Goal: Transaction & Acquisition: Purchase product/service

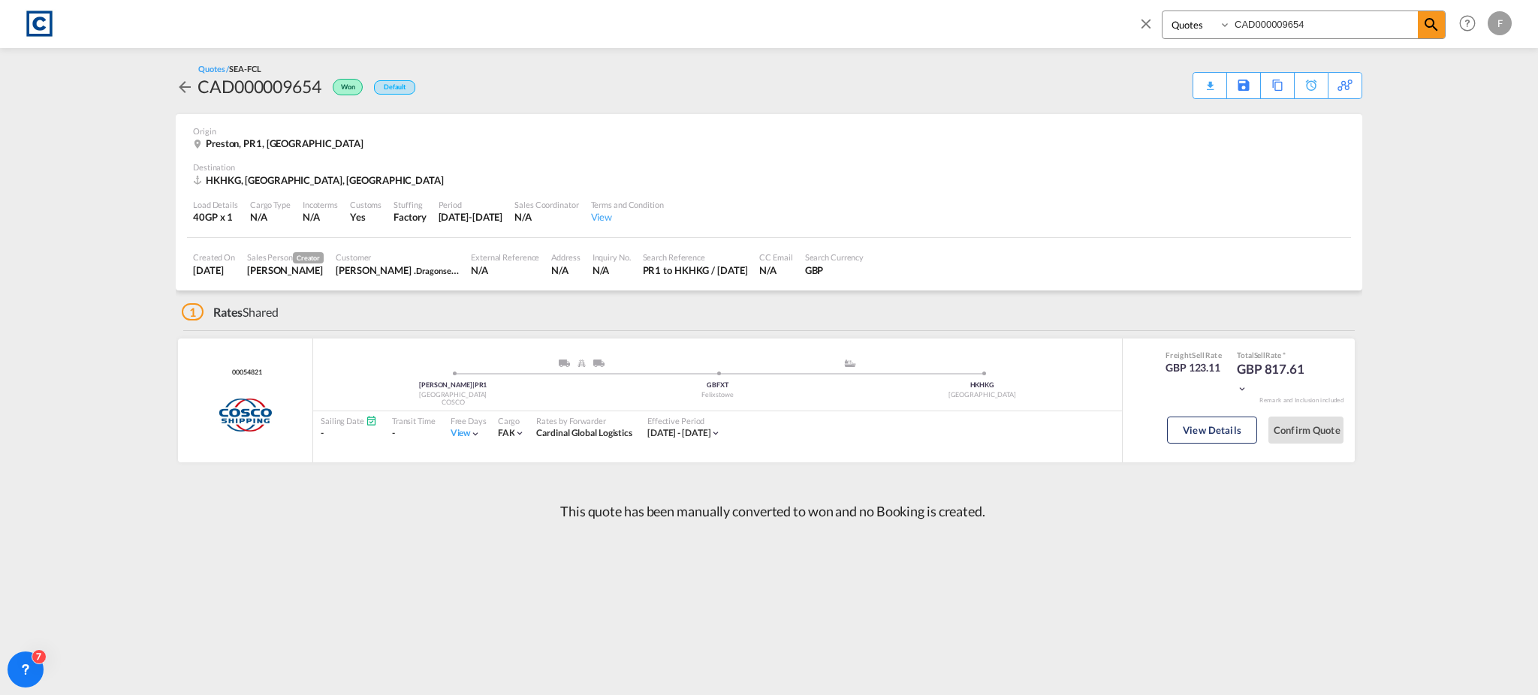
select select "Quotes"
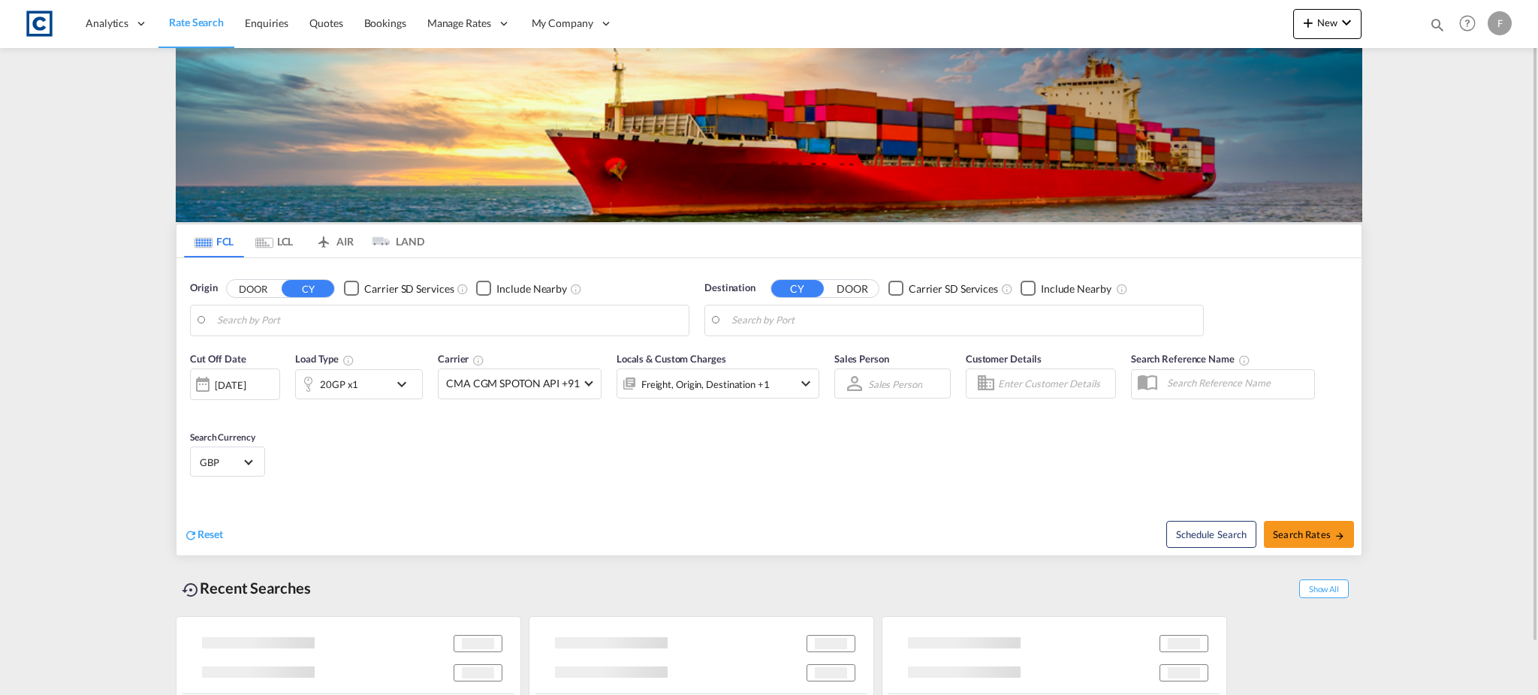
type input "GB-BB1, [PERSON_NAME] with [PERSON_NAME]"
type input "[GEOGRAPHIC_DATA], [GEOGRAPHIC_DATA]"
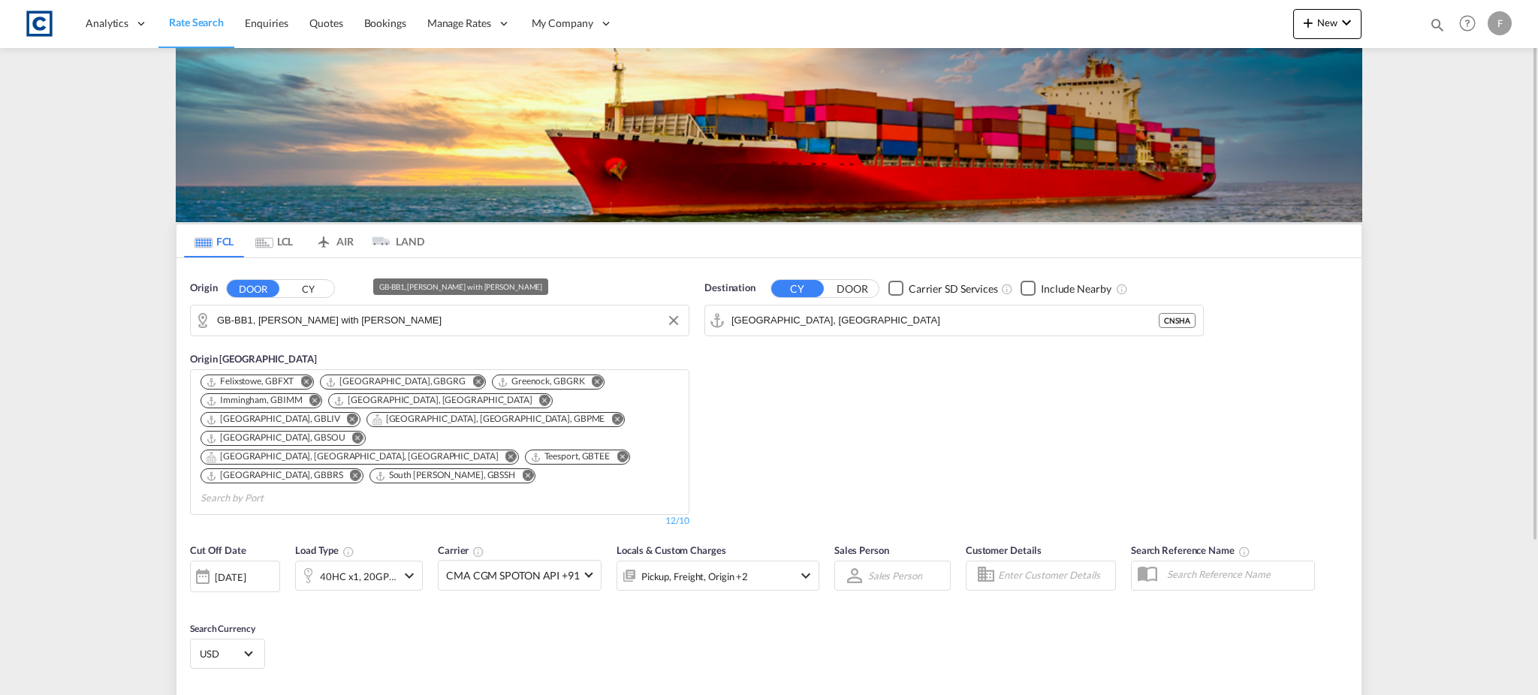
click at [260, 312] on input "GB-BB1, Blackburn with Darwen" at bounding box center [449, 320] width 464 height 23
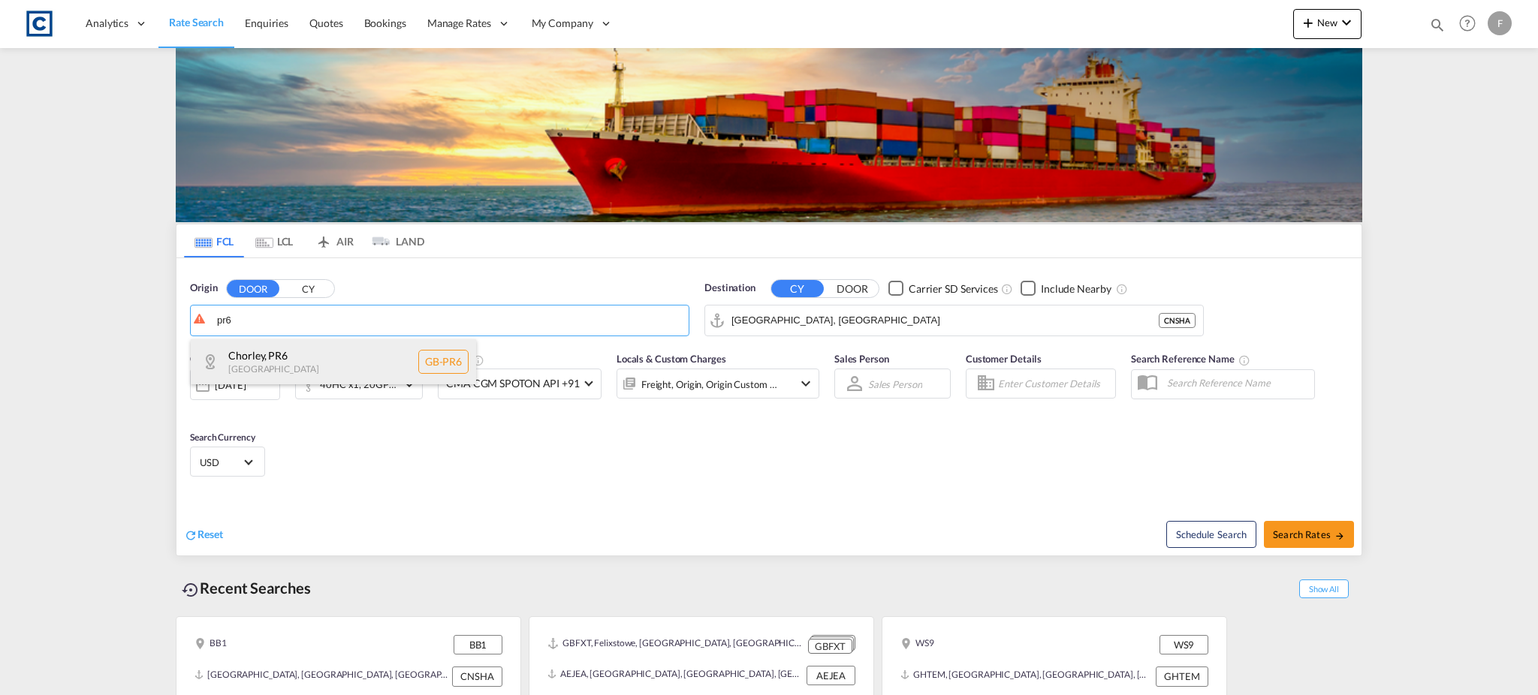
click at [394, 366] on div "Chorley , PR6 United Kingdom GB-PR6" at bounding box center [333, 361] width 285 height 45
type input "GB-PR6, Chorley"
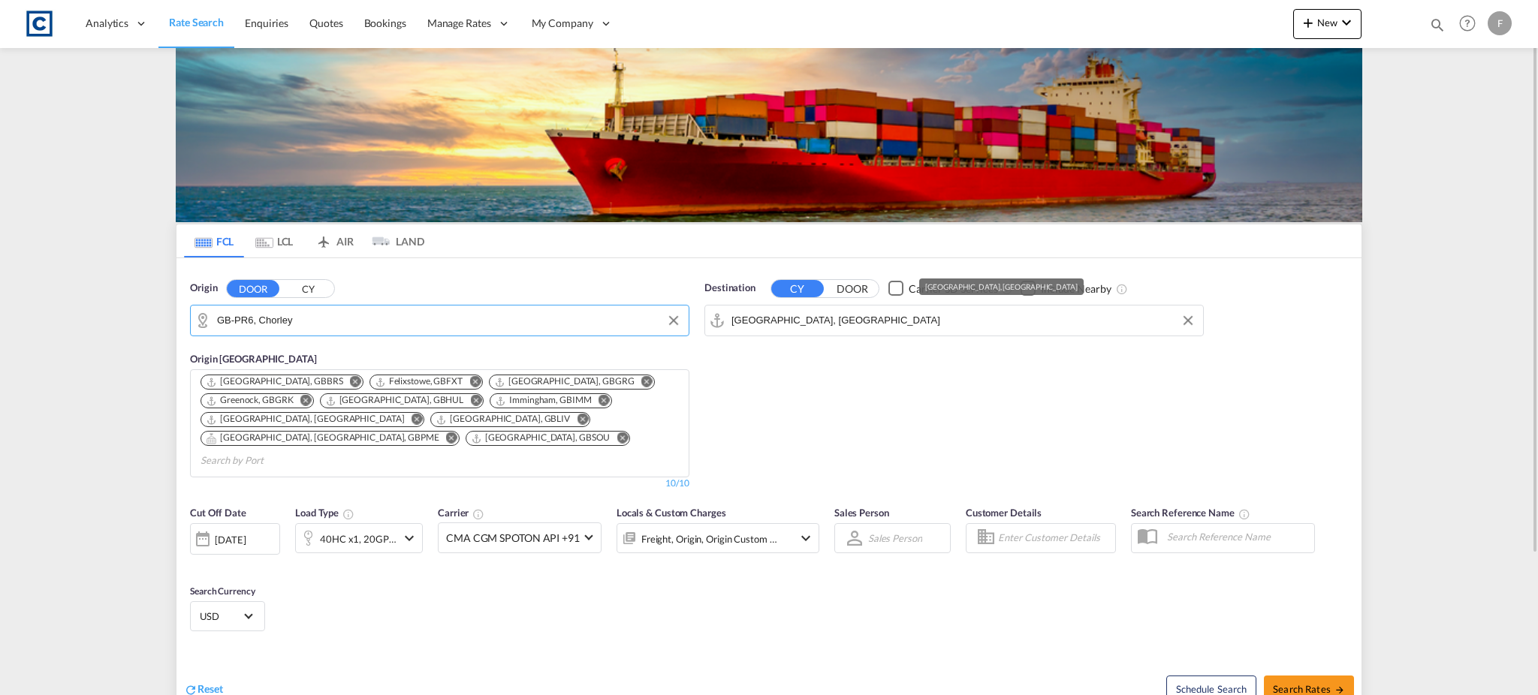
click at [805, 318] on input "Shanghai, CNSHA" at bounding box center [963, 320] width 464 height 23
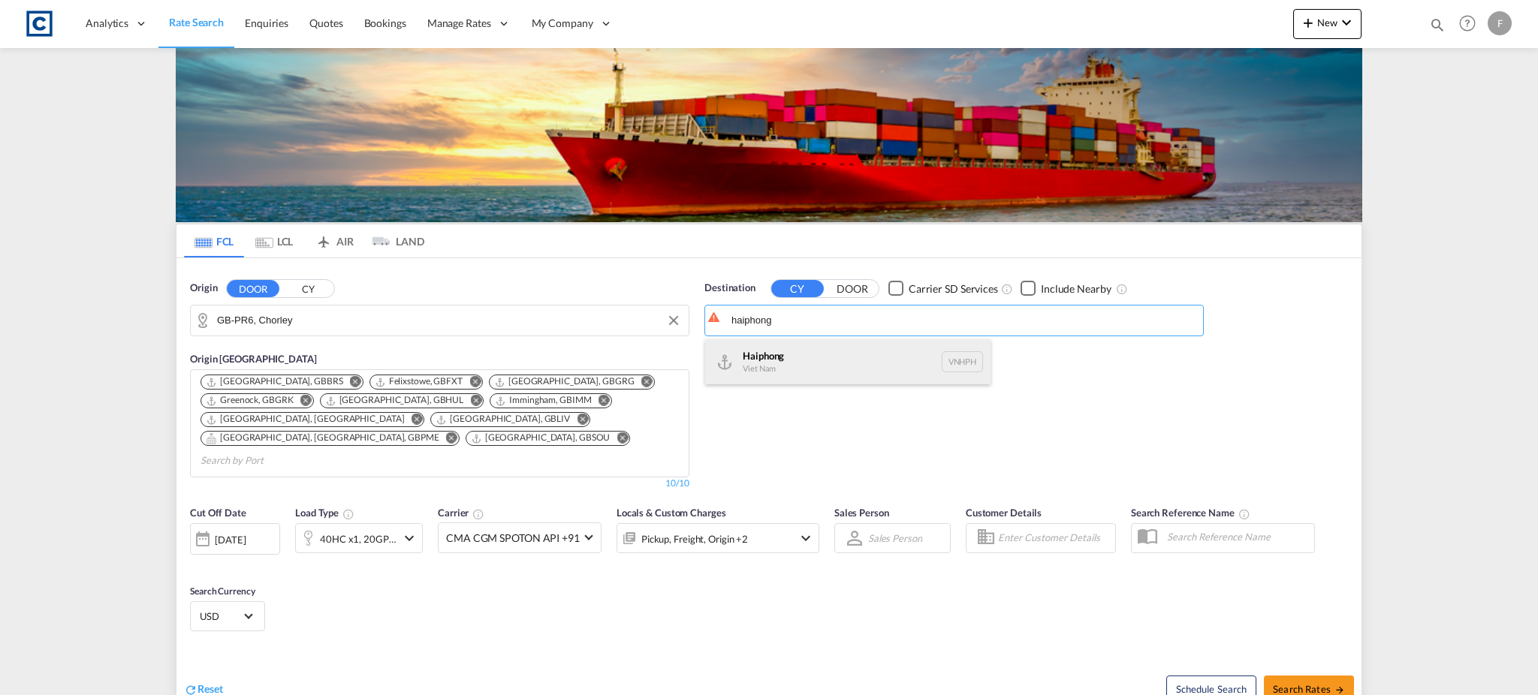
click at [797, 366] on div "Haiphong Viet Nam VNHPH" at bounding box center [847, 361] width 285 height 45
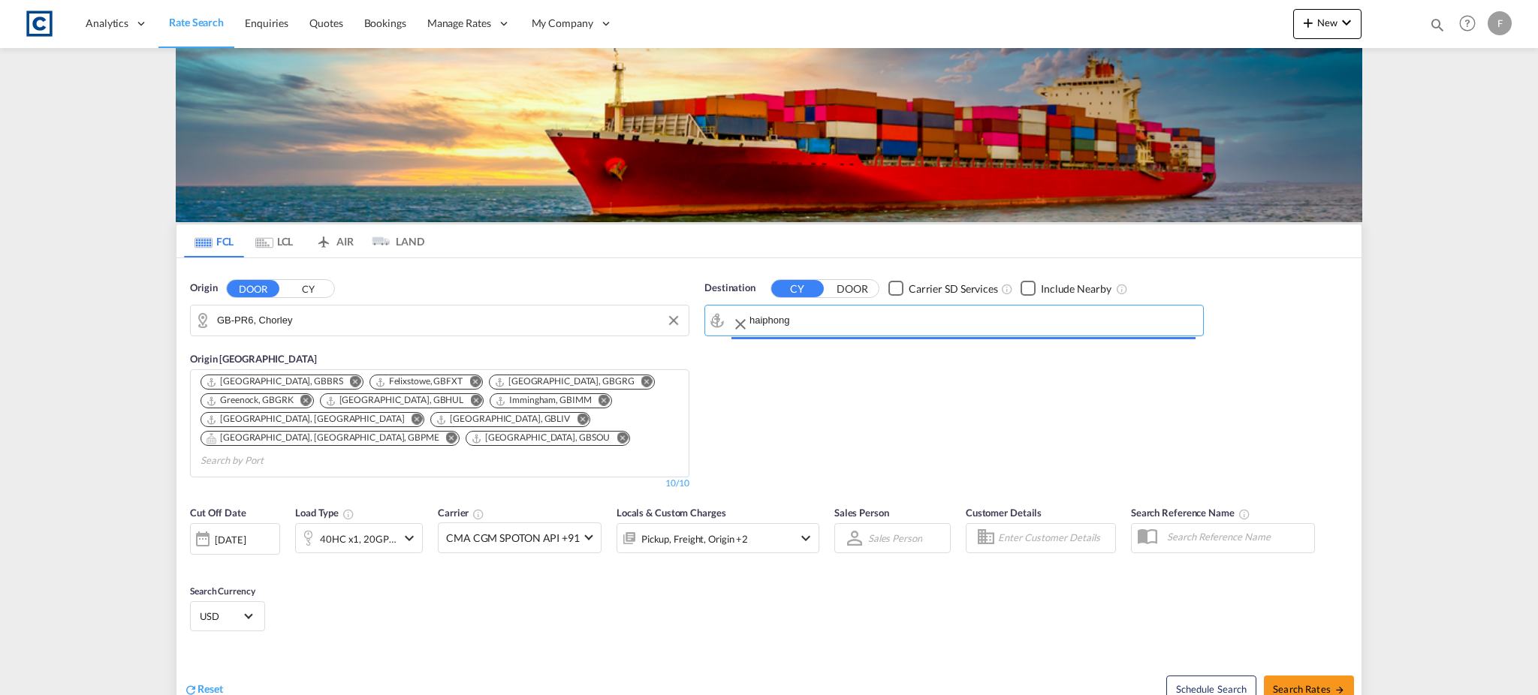
type input "Haiphong, VNHPH"
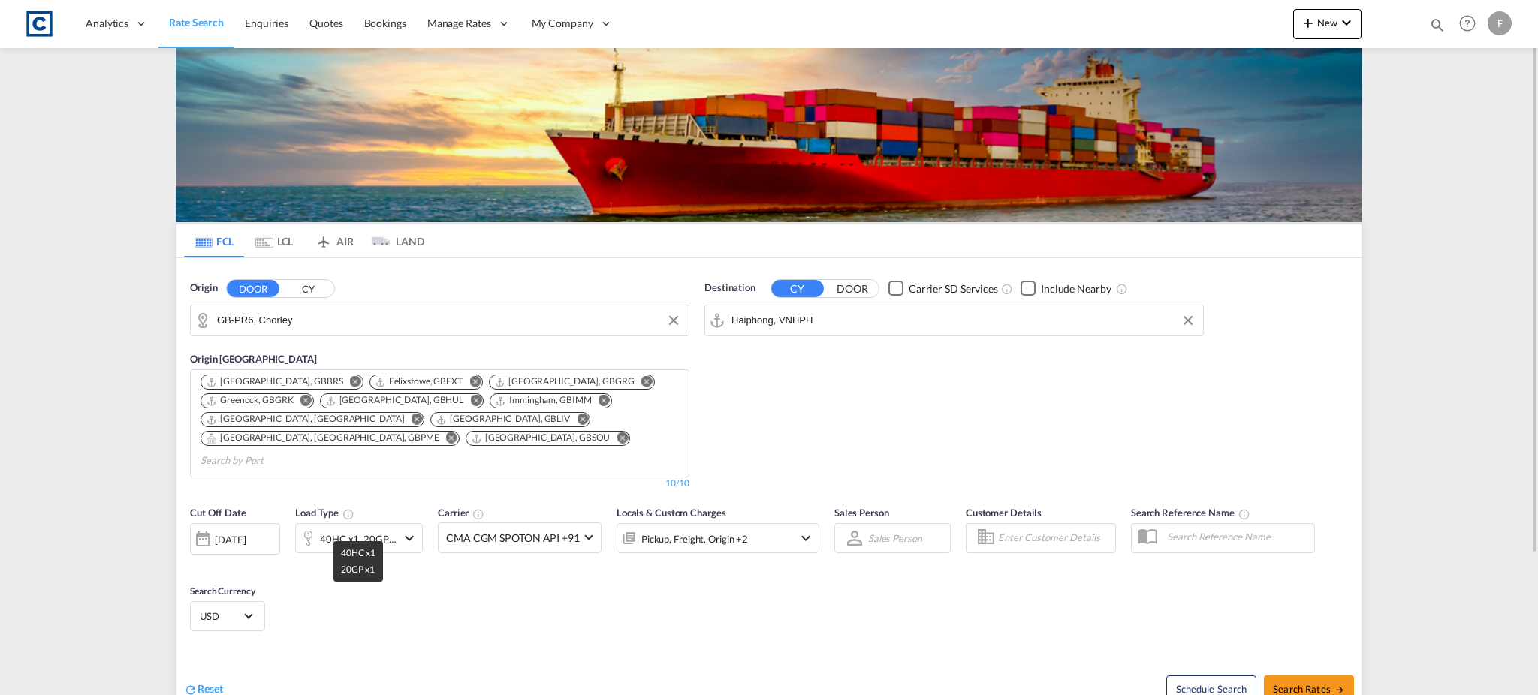
click at [383, 529] on div "40HC x1, 20GP x1" at bounding box center [358, 539] width 77 height 21
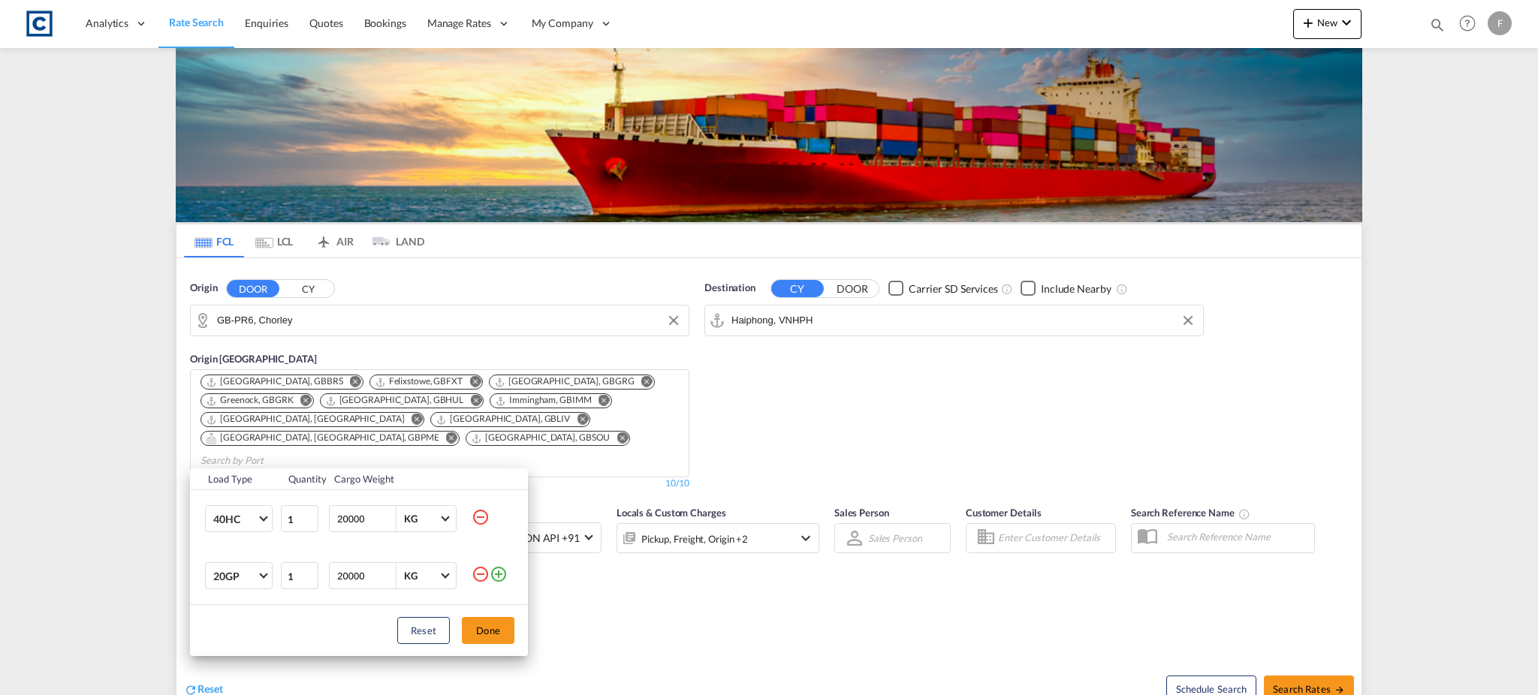
click at [473, 574] on md-icon "icon-minus-circle-outline" at bounding box center [481, 574] width 18 height 18
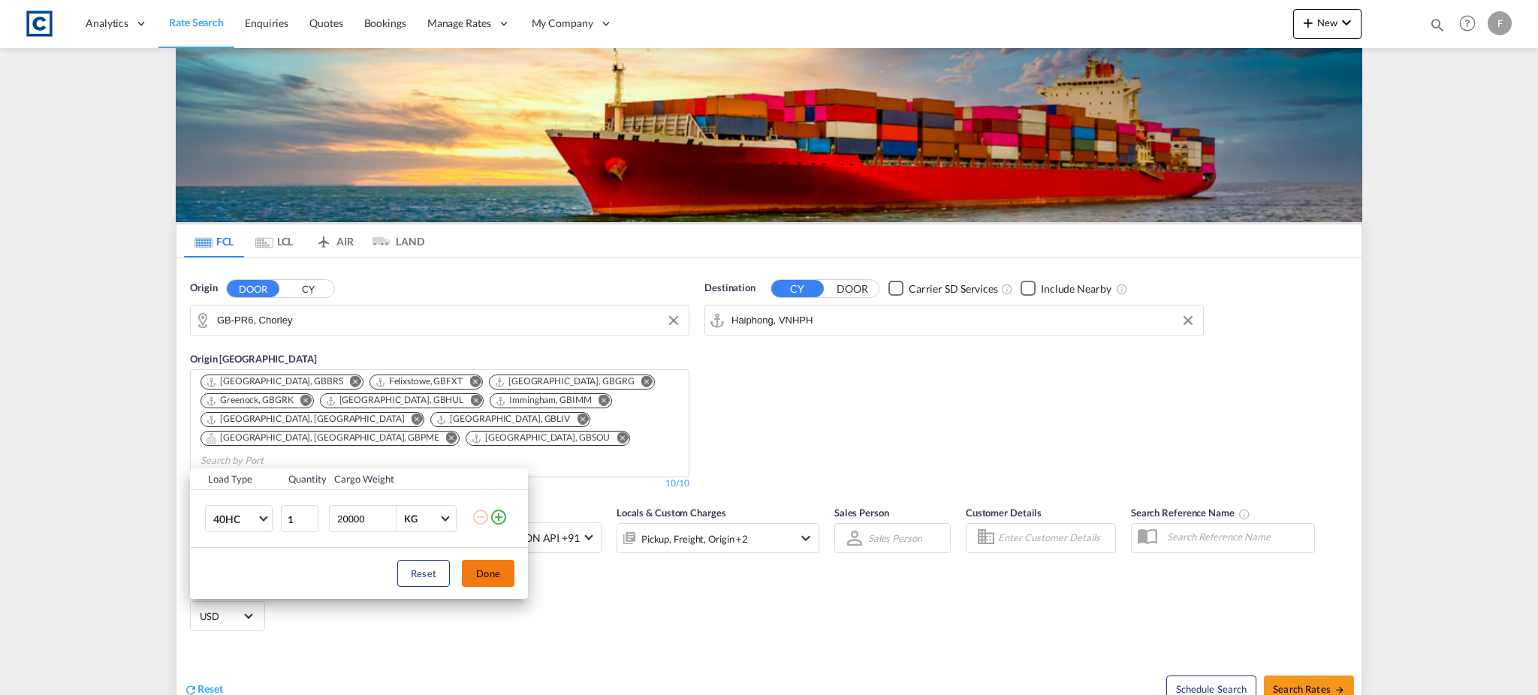
click at [483, 569] on button "Done" at bounding box center [488, 573] width 53 height 27
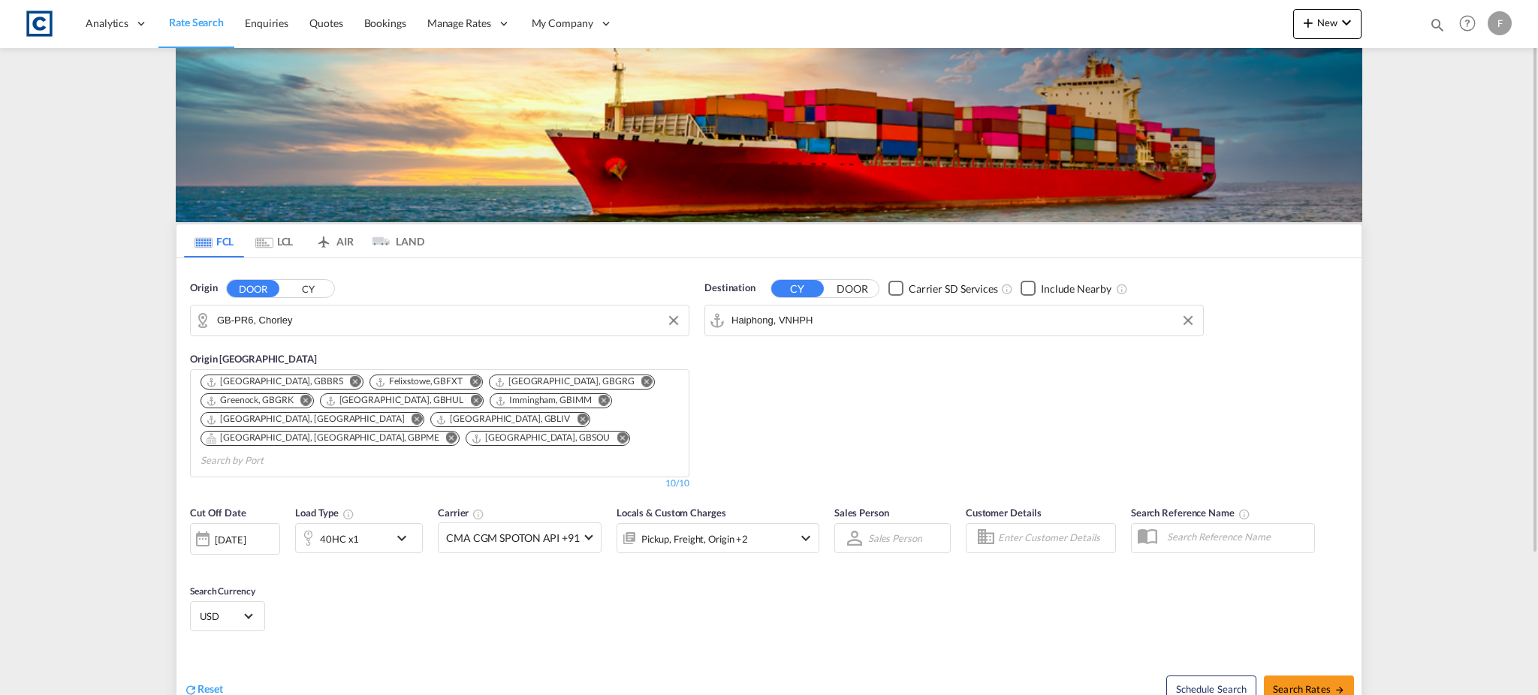
click at [243, 612] on currency-dropdown "USD د.إ AED United Arab Emirates Dirham Af AFN Afghan afghani Lek ALL Albania L…" at bounding box center [227, 616] width 75 height 30
click at [237, 610] on span "USD" at bounding box center [221, 617] width 42 height 14
click at [235, 580] on input "search" at bounding box center [310, 586] width 220 height 14
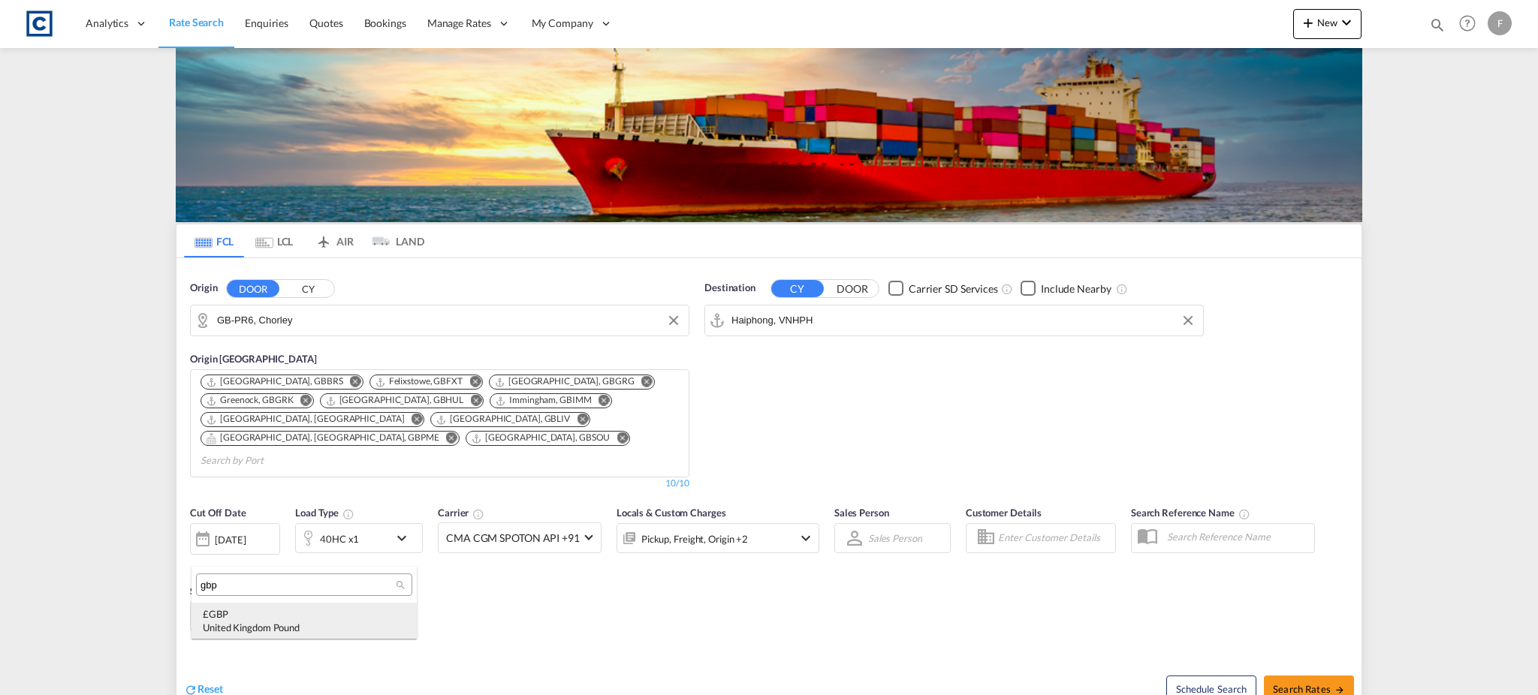
type input "gbp"
click at [238, 617] on div "£ GBP United Kingdom Pound" at bounding box center [304, 620] width 203 height 27
click at [776, 523] on div "Pickup, Freight, Origin +2" at bounding box center [697, 538] width 161 height 30
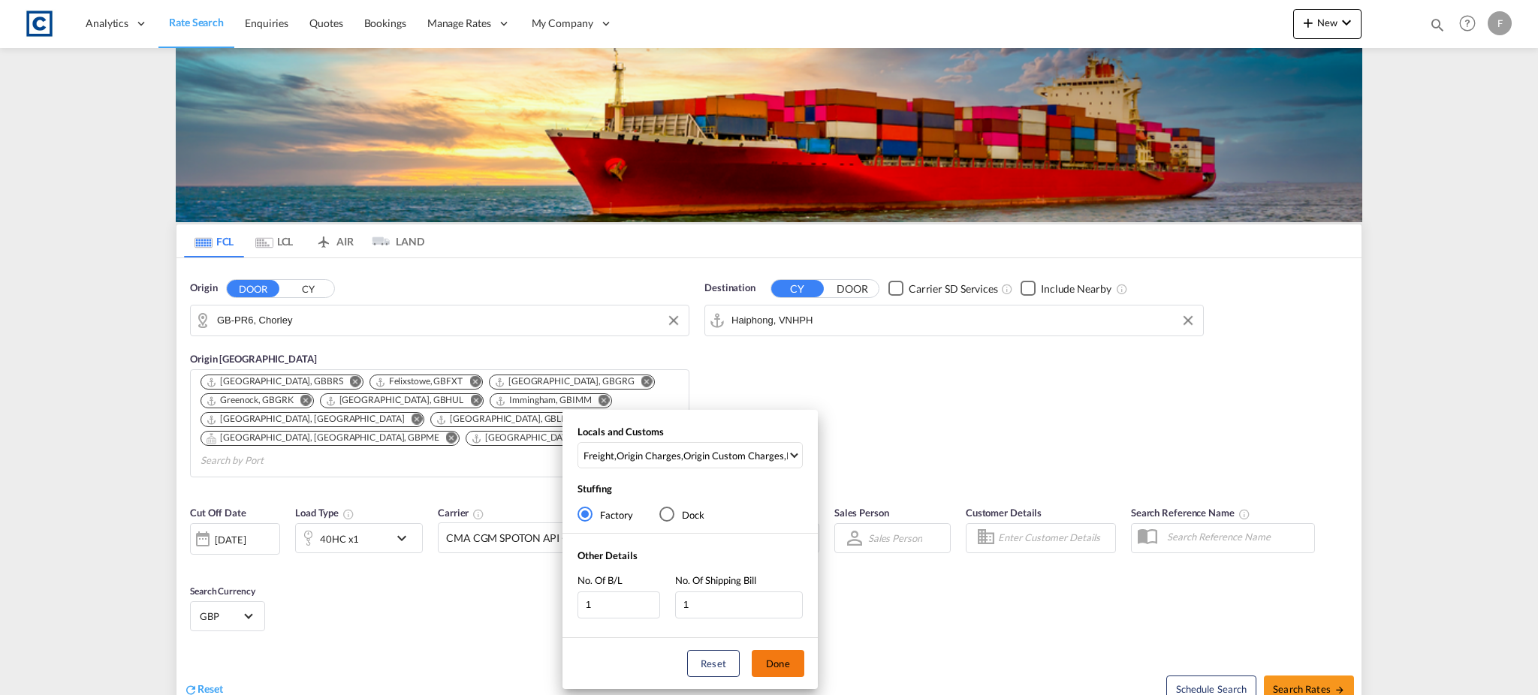
click at [788, 653] on button "Done" at bounding box center [778, 663] width 53 height 27
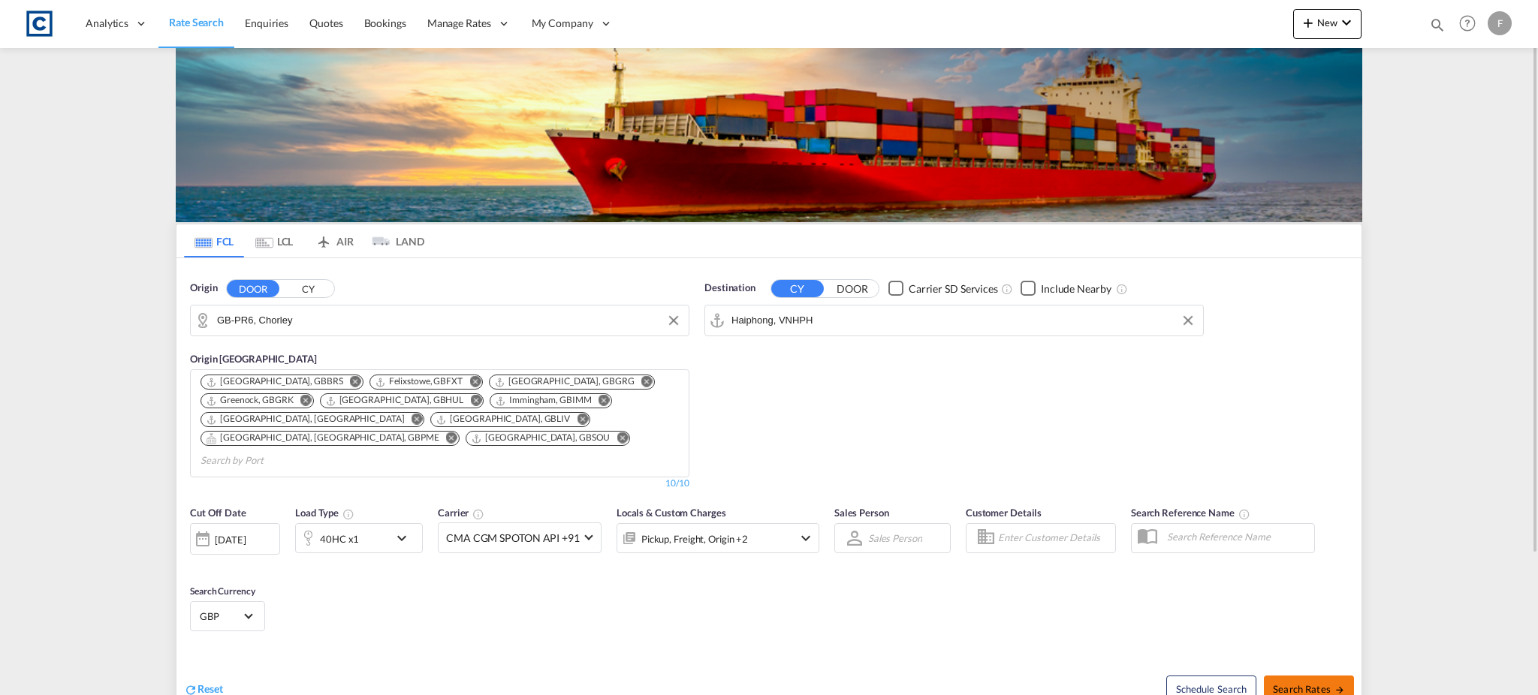
click at [1326, 676] on button "Search Rates" at bounding box center [1309, 689] width 90 height 27
type input "PR6 to VNHPH / 9 Sep 2025"
